Goal: Use online tool/utility: Utilize a website feature to perform a specific function

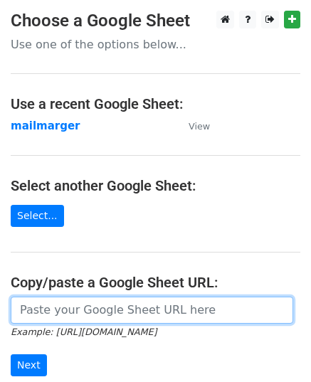
click at [40, 307] on input "url" at bounding box center [152, 309] width 282 height 27
click at [42, 315] on input "url" at bounding box center [152, 309] width 282 height 27
paste input "https://docs.google.com/spreadsheets/d/1gQVLw-fCAre7D9ebc_M4e4fPT1uq96FHbNktlbv…"
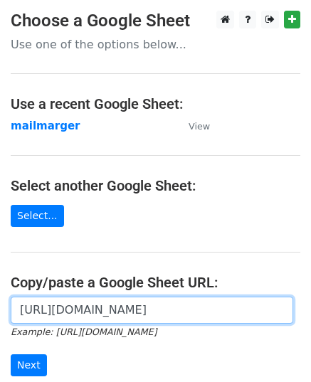
scroll to position [0, 313]
type input "https://docs.google.com/spreadsheets/d/1gQVLw-fCAre7D9ebc_M4e4fPT1uq96FHbNktlbv…"
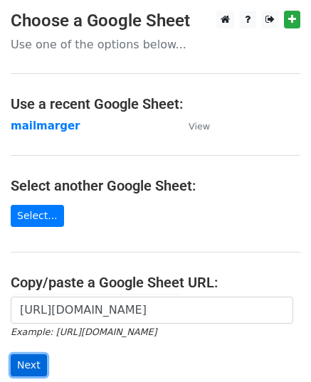
scroll to position [0, 0]
click at [36, 362] on input "Next" at bounding box center [29, 365] width 36 height 22
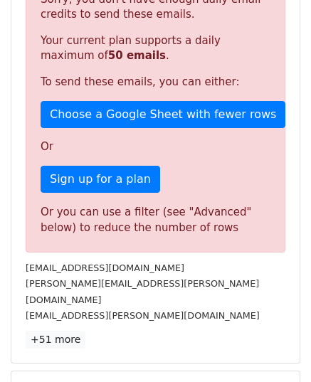
scroll to position [9, 0]
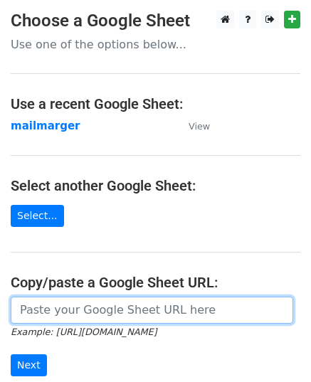
click at [68, 304] on input "url" at bounding box center [152, 309] width 282 height 27
paste input "[URL][DOMAIN_NAME]"
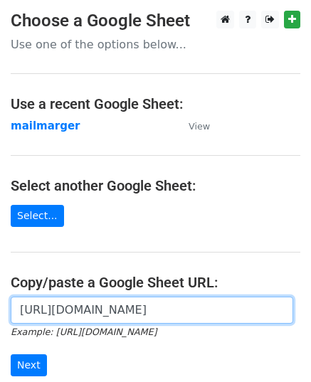
scroll to position [0, 313]
type input "[URL][DOMAIN_NAME]"
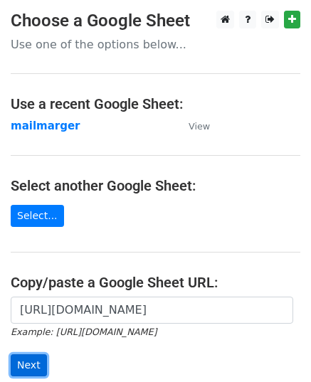
scroll to position [0, 0]
click at [36, 355] on input "Next" at bounding box center [29, 365] width 36 height 22
